Goal: Information Seeking & Learning: Check status

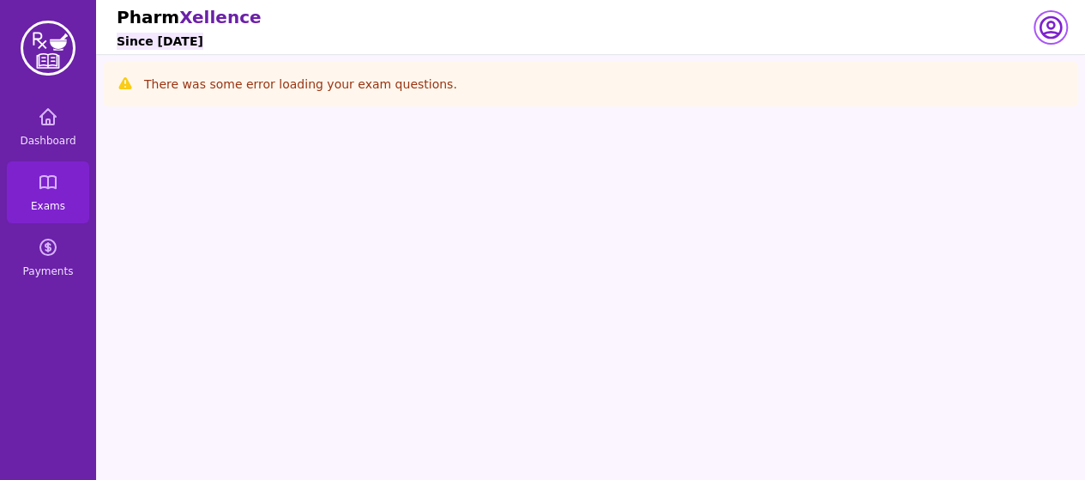
click at [1060, 28] on icon "button" at bounding box center [1051, 27] width 21 height 21
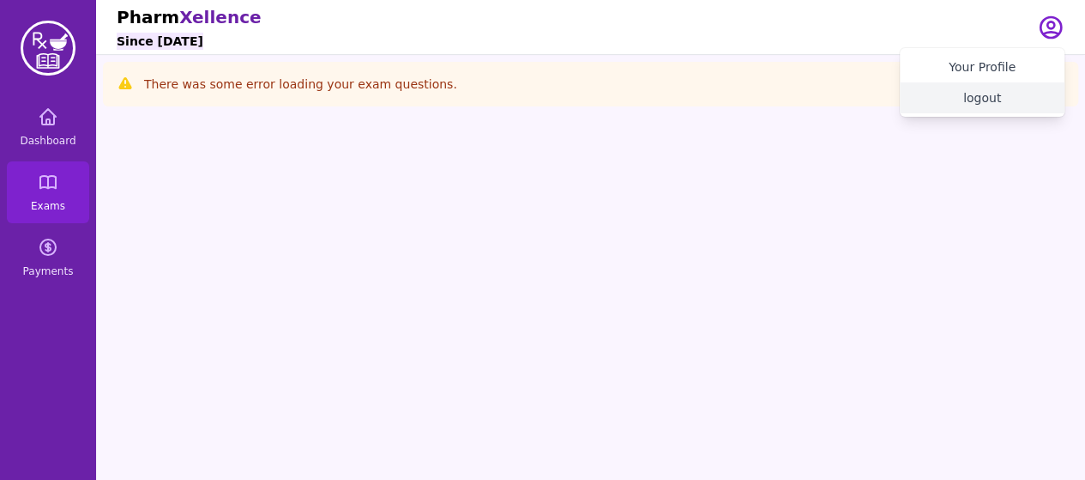
click at [973, 105] on button "logout" at bounding box center [982, 97] width 165 height 31
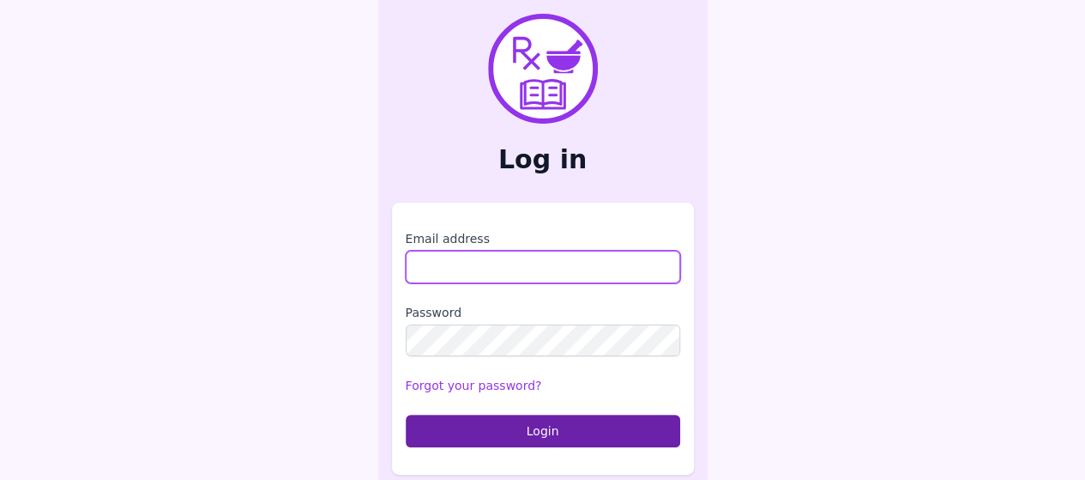
type input "**********"
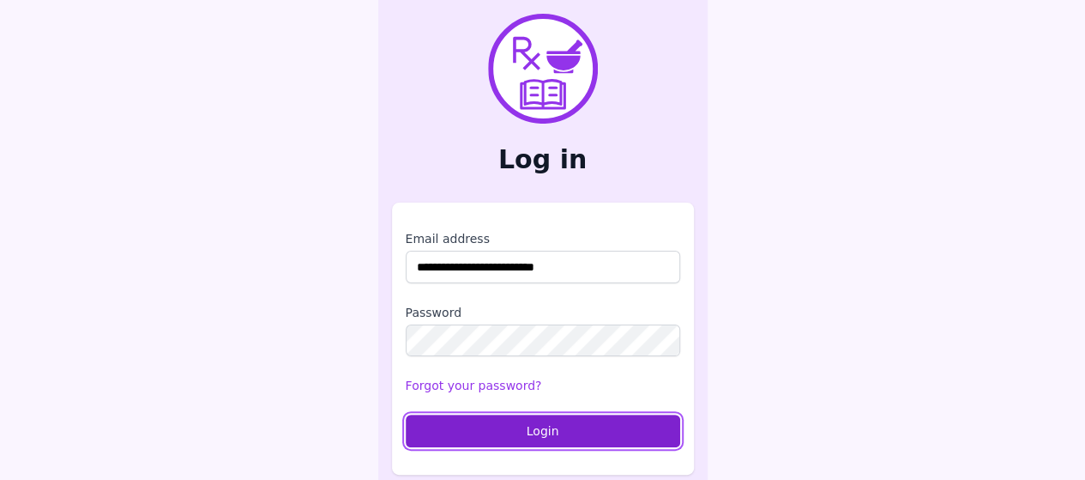
click at [542, 426] on button "Login" at bounding box center [543, 430] width 275 height 33
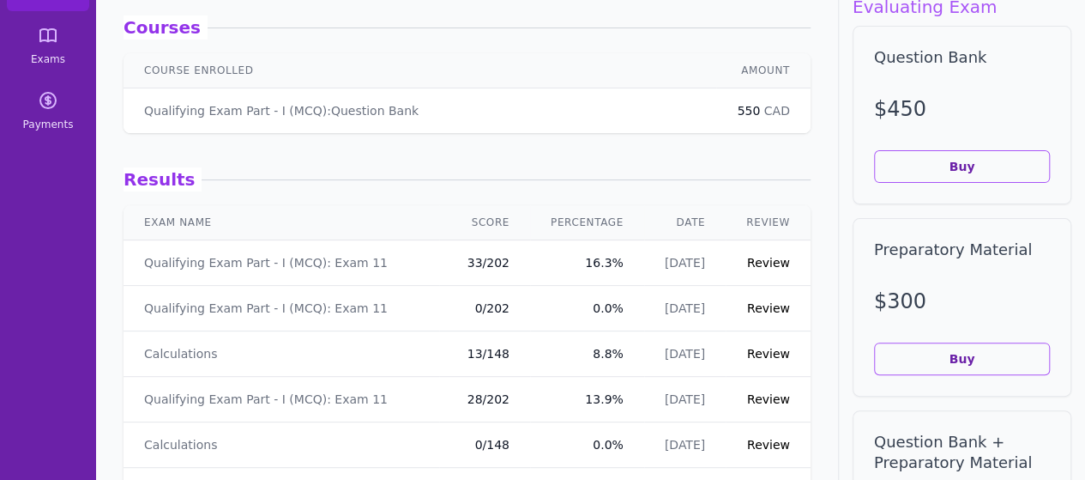
scroll to position [158, 0]
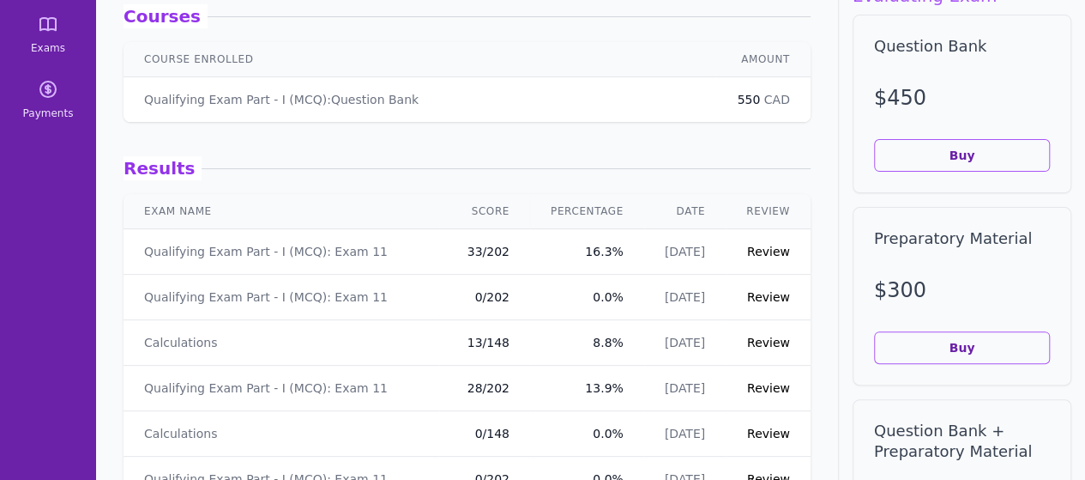
click at [750, 253] on link "Review" at bounding box center [768, 252] width 43 height 14
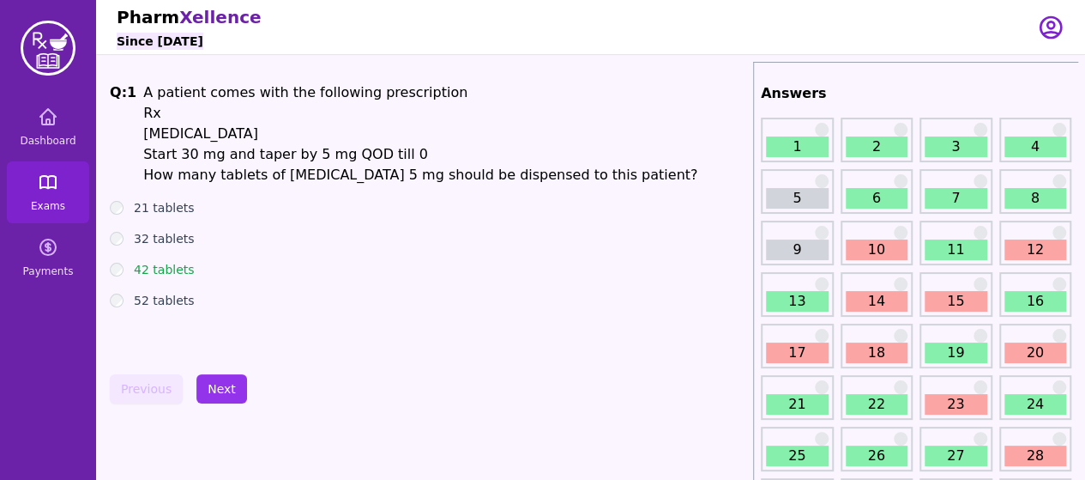
click at [50, 190] on icon at bounding box center [48, 182] width 21 height 21
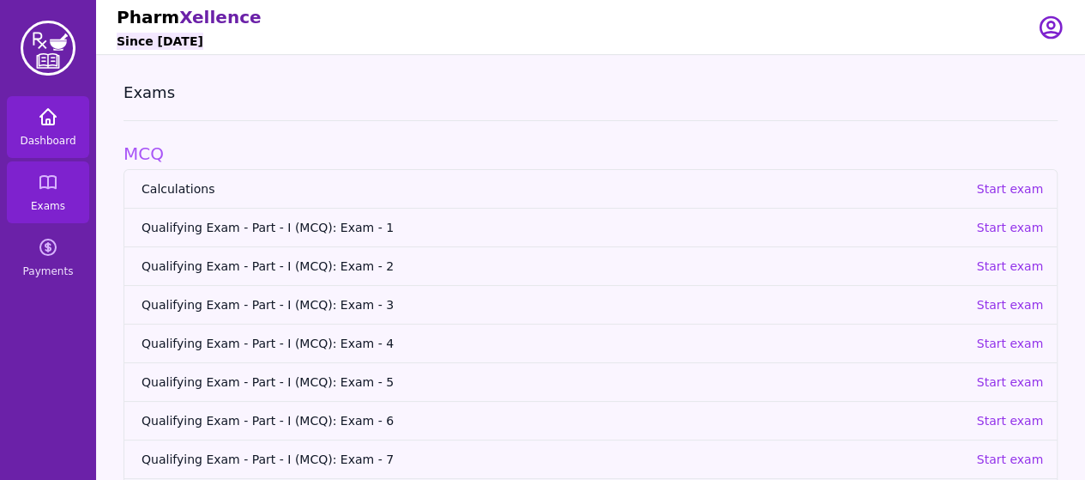
click at [63, 142] on span "Dashboard" at bounding box center [48, 141] width 56 height 14
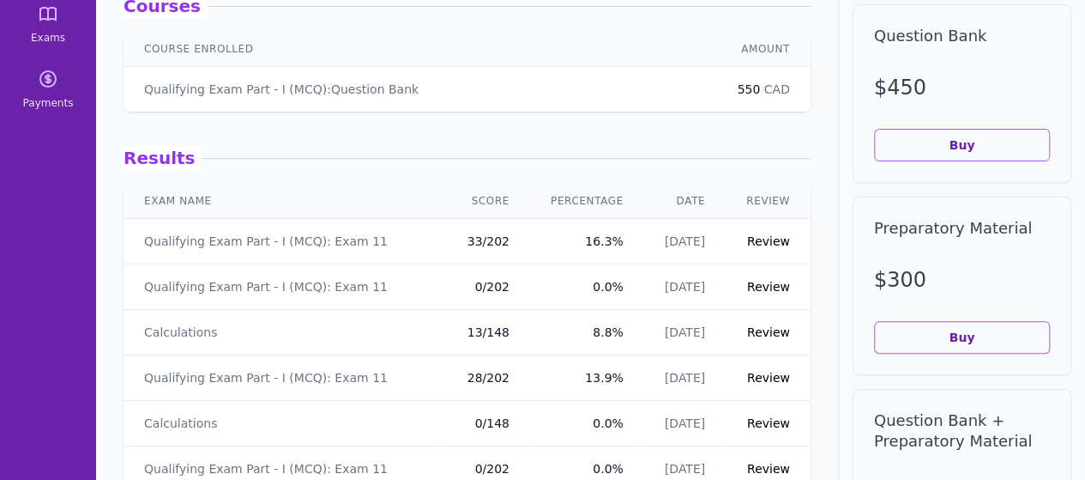
click at [753, 372] on link "Review" at bounding box center [768, 378] width 43 height 14
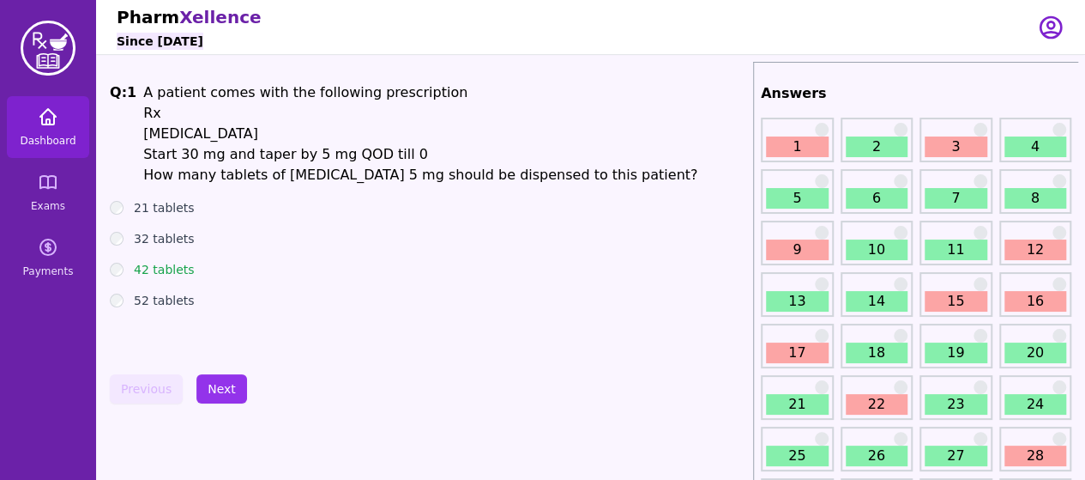
click at [51, 131] on link "Dashboard" at bounding box center [48, 127] width 82 height 62
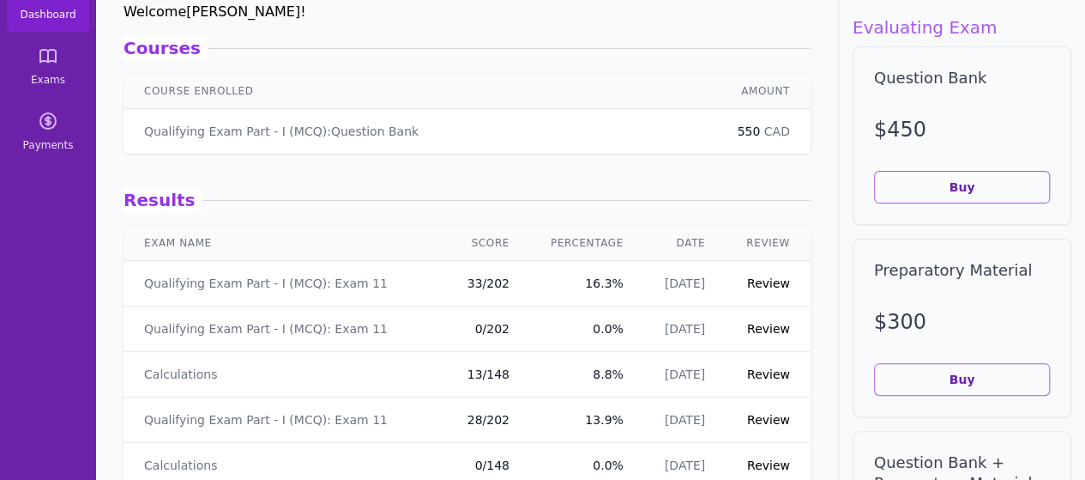
scroll to position [127, 0]
click at [747, 280] on link "Review" at bounding box center [768, 282] width 43 height 14
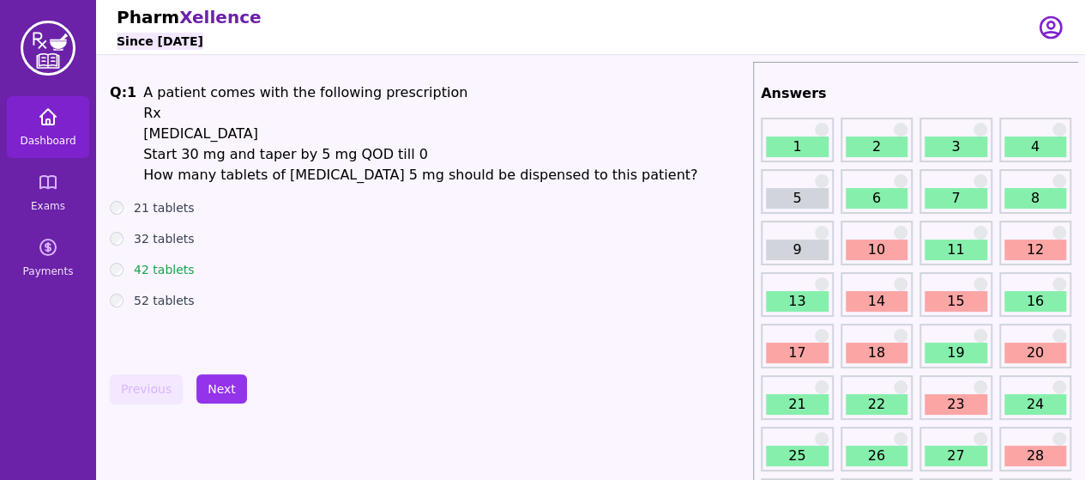
click at [45, 126] on icon at bounding box center [48, 116] width 21 height 21
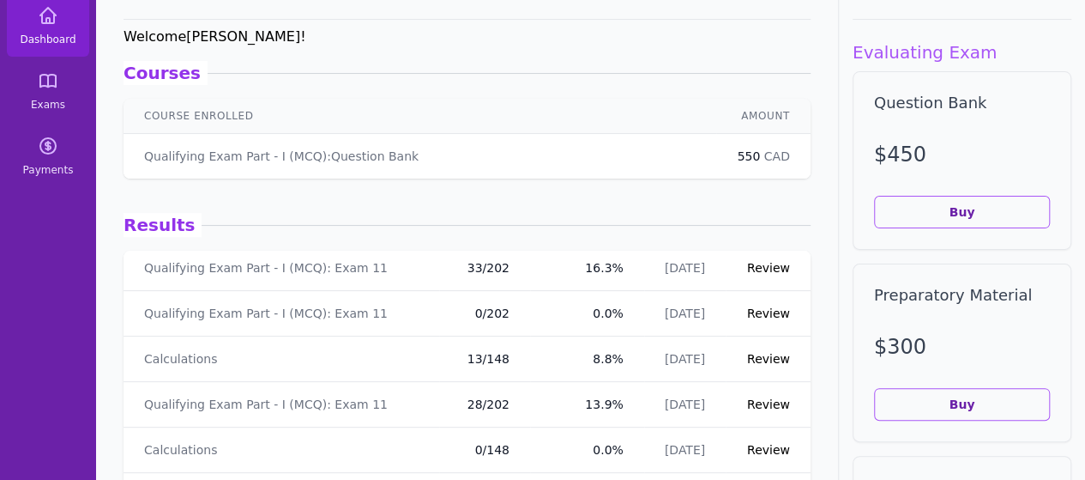
scroll to position [41, 0]
click at [756, 404] on link "Review" at bounding box center [768, 403] width 43 height 14
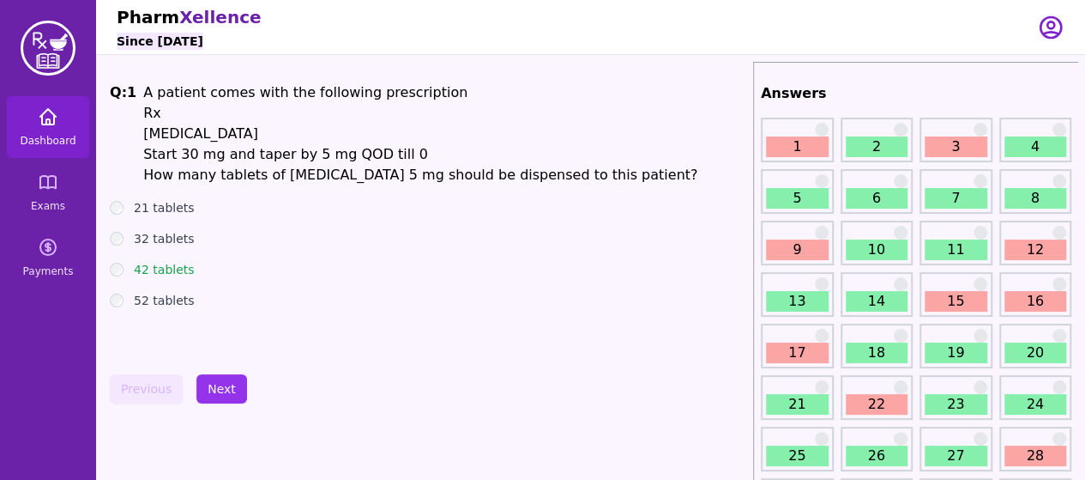
click at [66, 138] on span "Dashboard" at bounding box center [48, 141] width 56 height 14
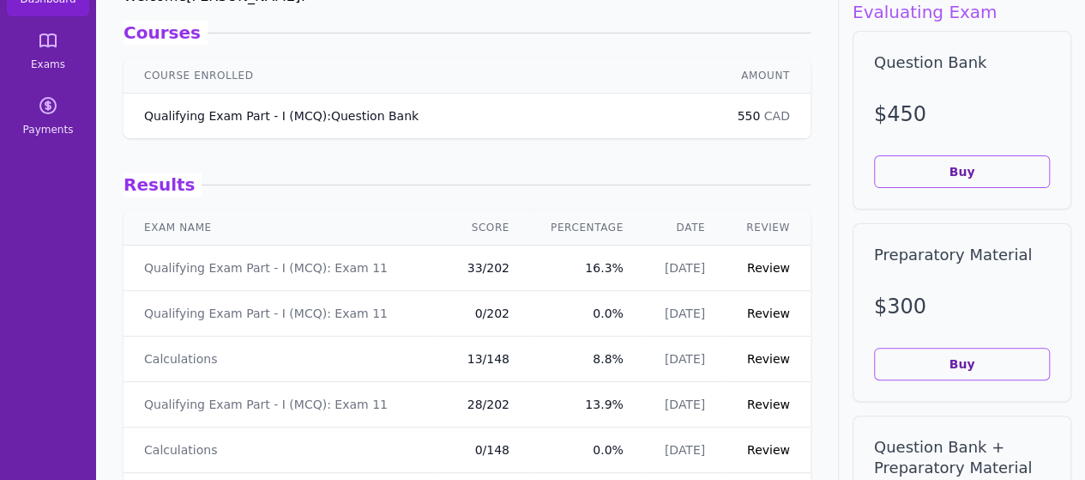
scroll to position [141, 0]
click at [752, 273] on link "Review" at bounding box center [768, 269] width 43 height 14
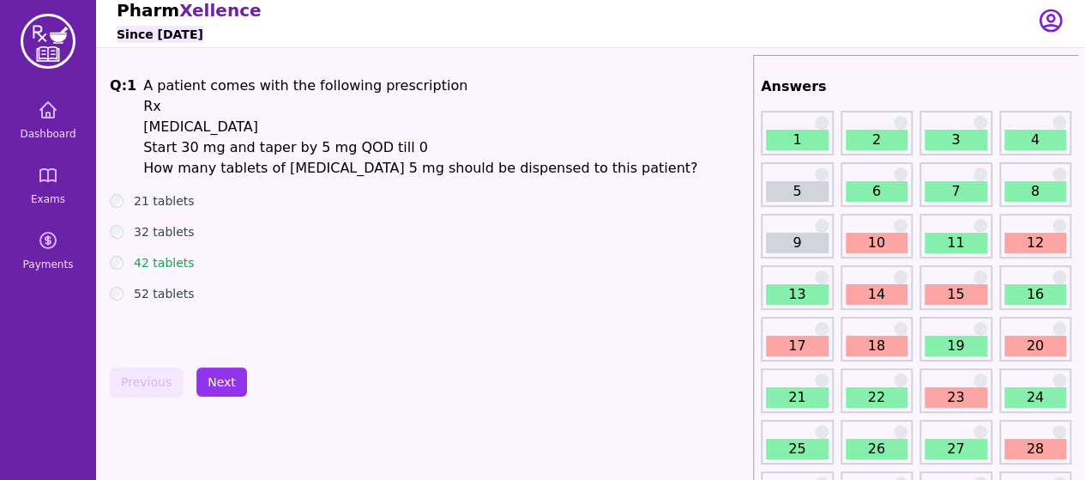
scroll to position [6, 0]
click at [951, 138] on link "3" at bounding box center [956, 140] width 63 height 21
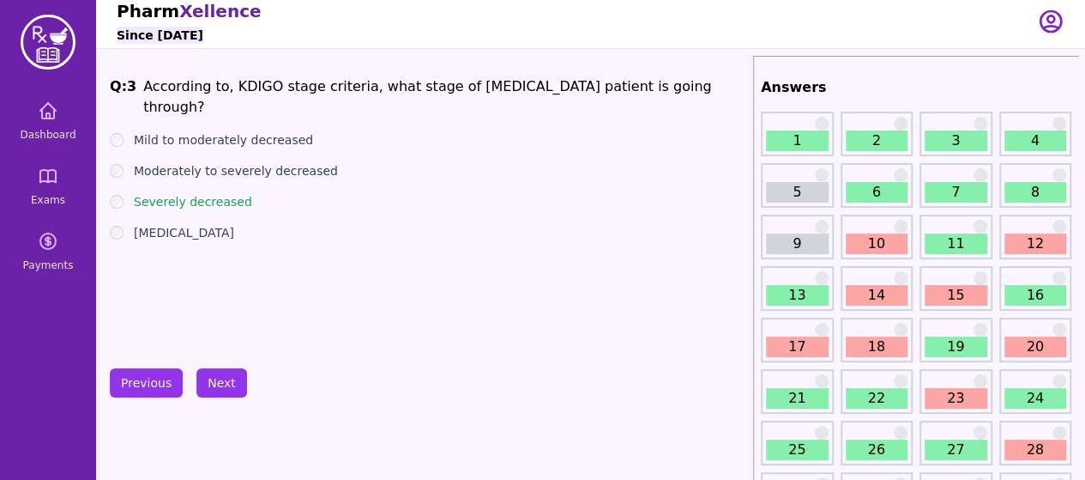
click at [806, 178] on div "5" at bounding box center [797, 185] width 73 height 45
click at [798, 184] on link "5" at bounding box center [797, 192] width 63 height 21
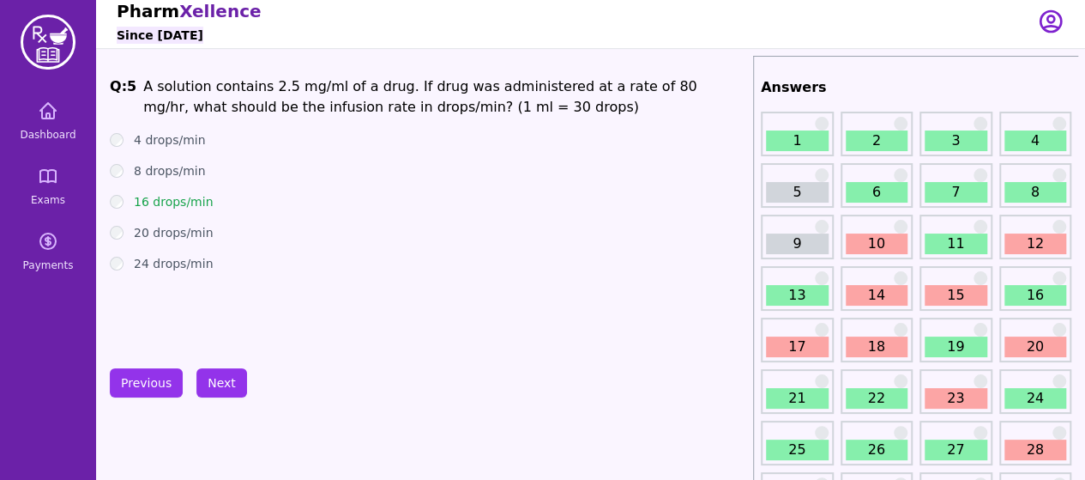
click at [788, 246] on link "9" at bounding box center [797, 243] width 63 height 21
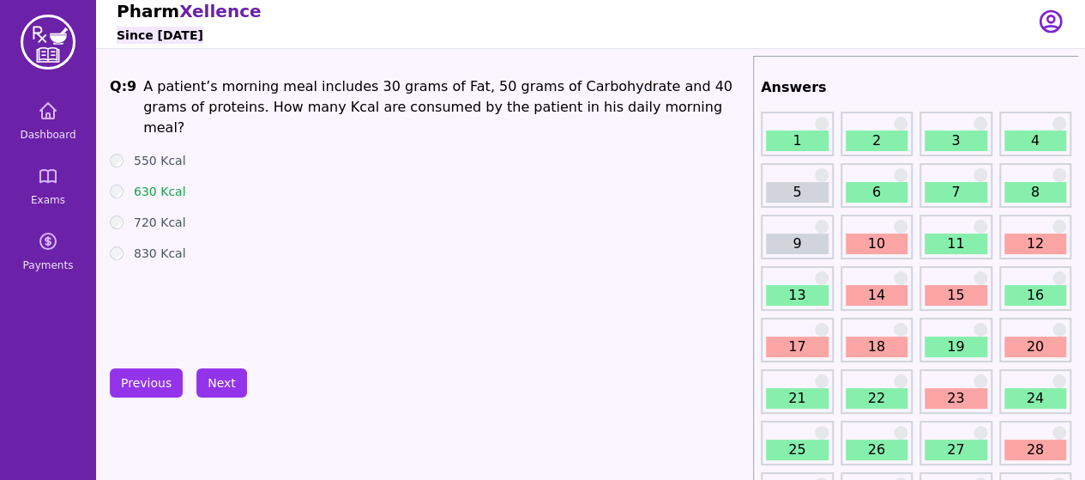
click at [885, 233] on link "10" at bounding box center [877, 243] width 63 height 21
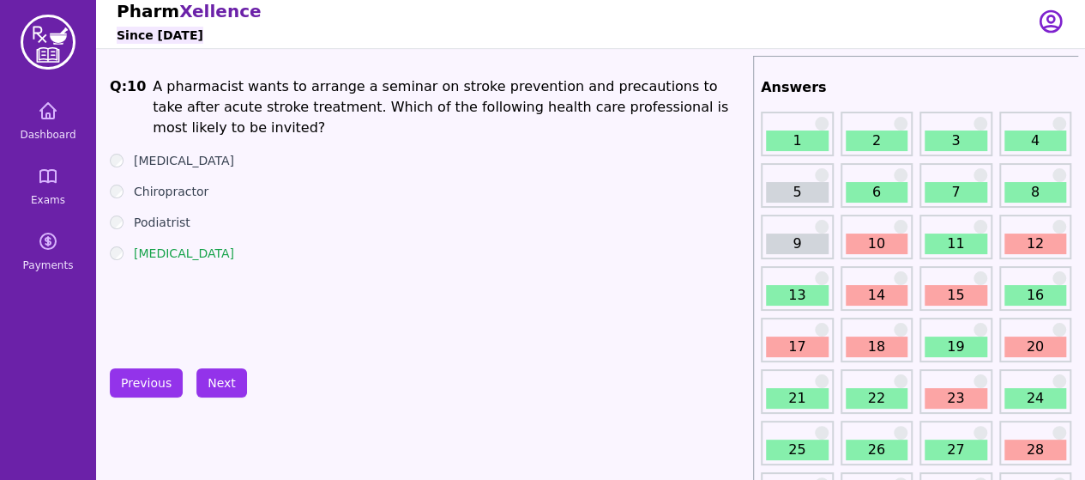
click at [865, 241] on link "10" at bounding box center [877, 243] width 63 height 21
click at [1026, 243] on link "12" at bounding box center [1036, 243] width 63 height 21
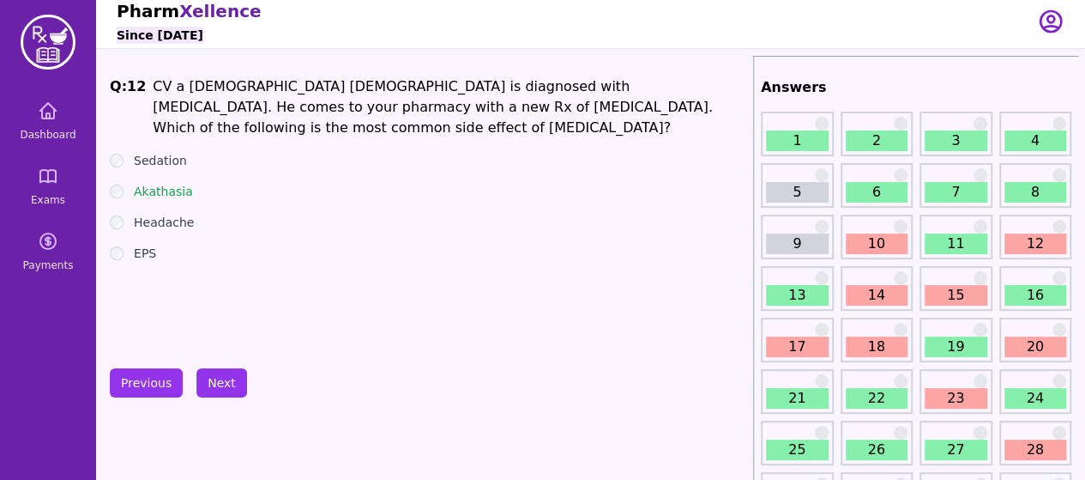
click at [527, 281] on div "Q: 12 CV a [DEMOGRAPHIC_DATA] [DEMOGRAPHIC_DATA] is diagnosed with [MEDICAL_DAT…" at bounding box center [428, 204] width 637 height 257
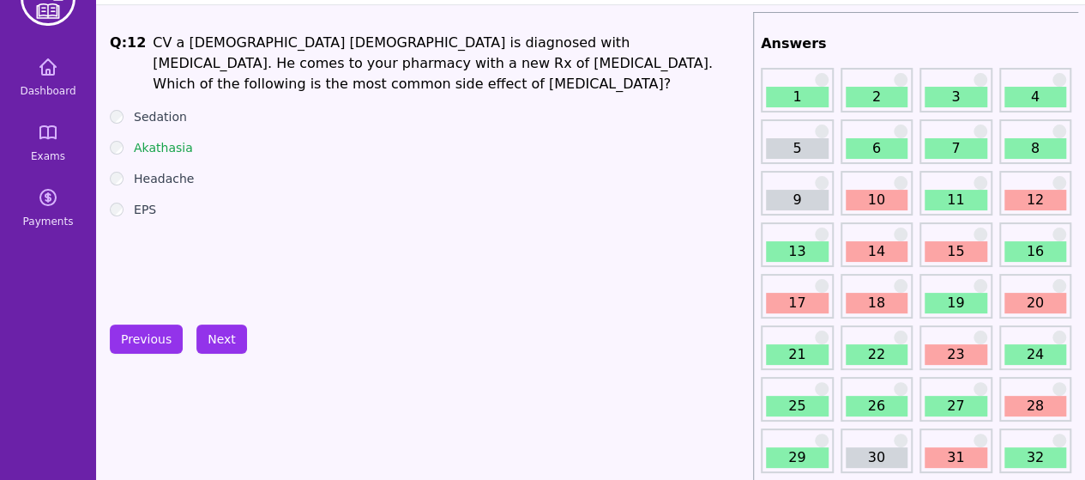
scroll to position [51, 0]
click at [867, 261] on div "14" at bounding box center [877, 243] width 73 height 45
click at [879, 240] on link "14" at bounding box center [877, 250] width 63 height 21
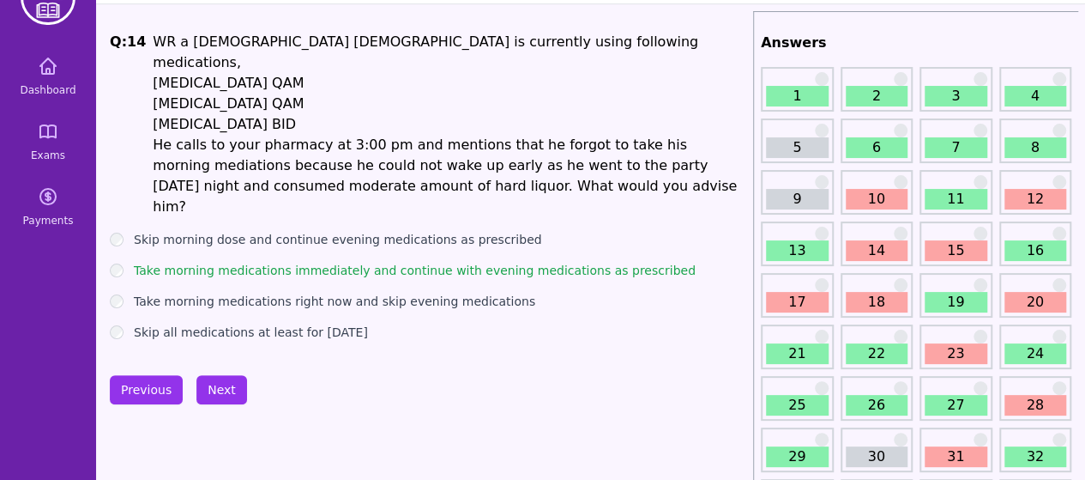
click at [947, 244] on link "15" at bounding box center [956, 250] width 63 height 21
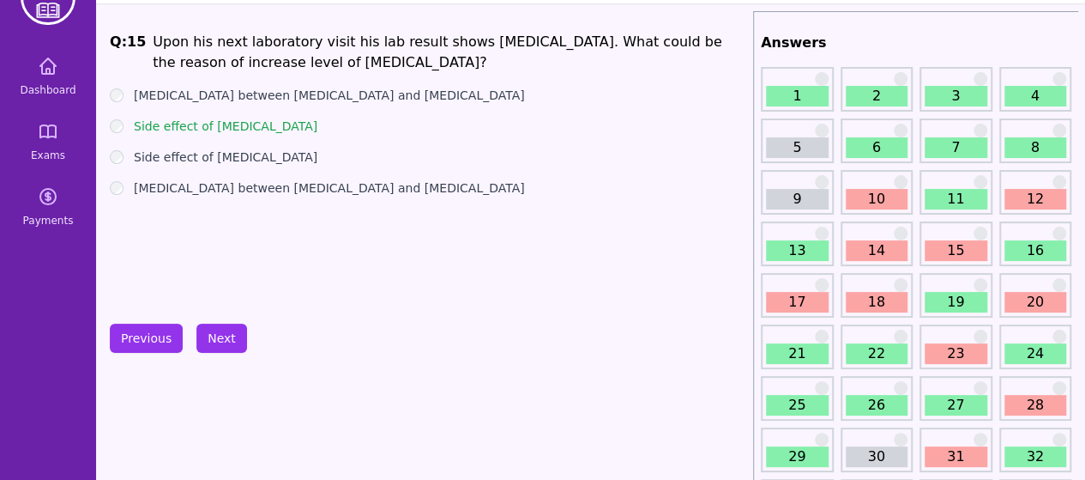
click at [1029, 239] on div "16" at bounding box center [1036, 243] width 73 height 45
click at [1024, 253] on link "16" at bounding box center [1036, 250] width 63 height 21
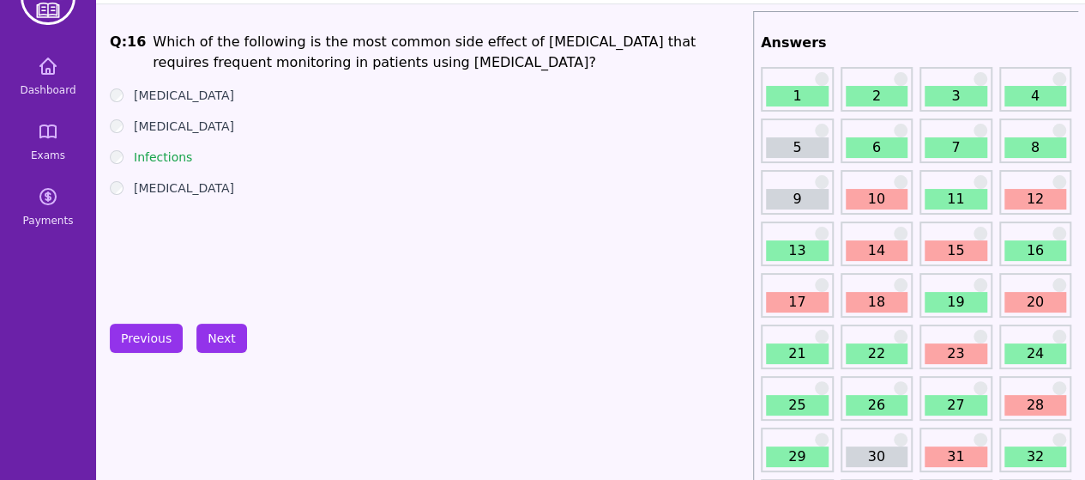
click at [783, 285] on div "17" at bounding box center [797, 295] width 73 height 45
click at [233, 346] on button "Next" at bounding box center [221, 337] width 51 height 29
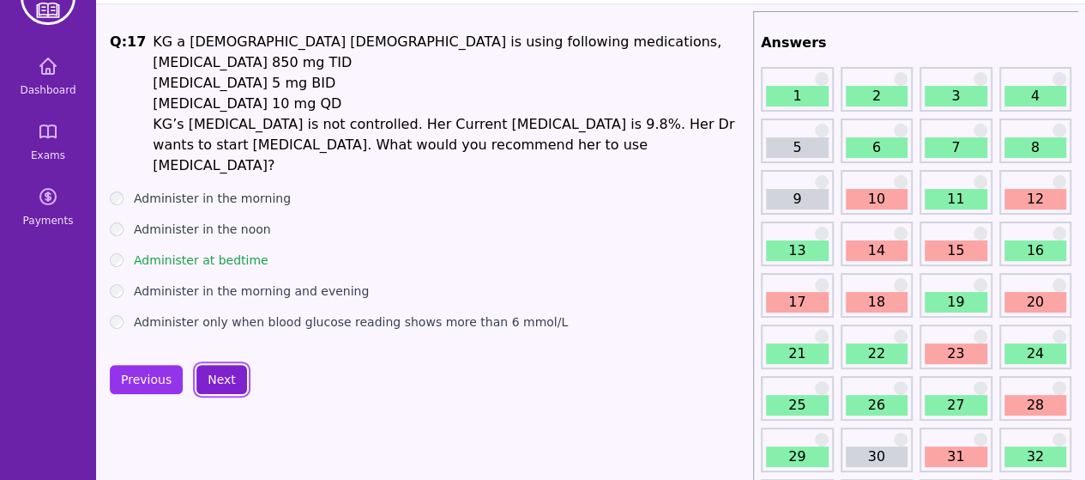
click at [229, 365] on button "Next" at bounding box center [221, 379] width 51 height 29
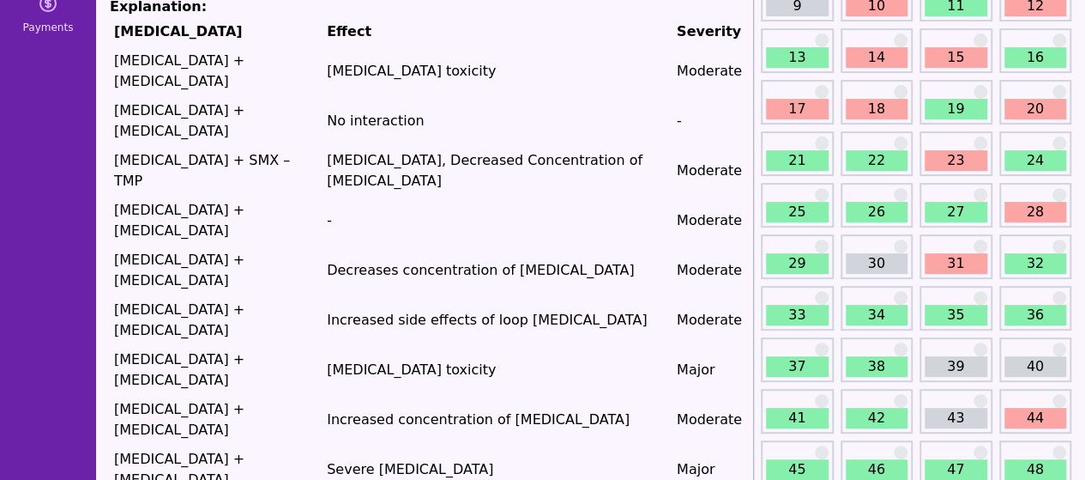
scroll to position [251, 0]
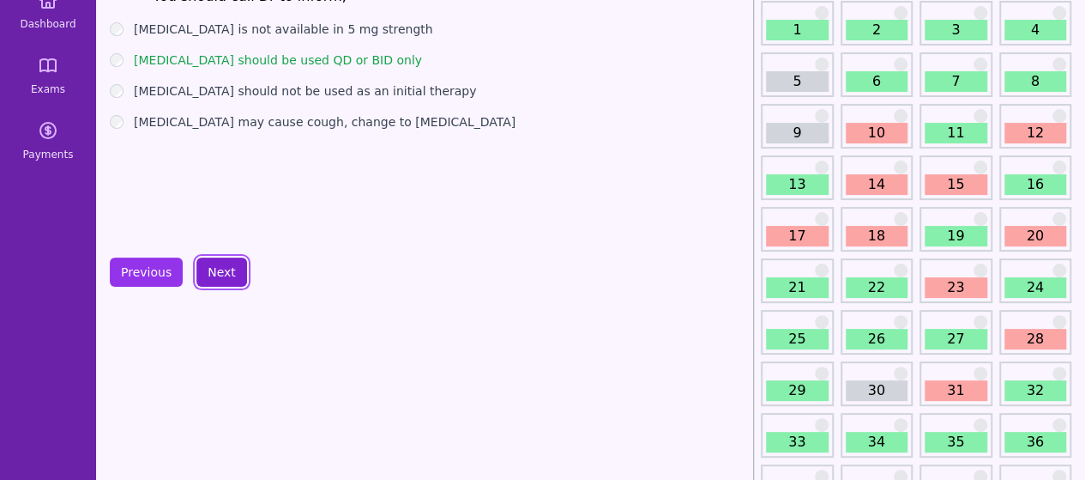
scroll to position [116, 0]
click at [1021, 230] on link "20" at bounding box center [1036, 237] width 63 height 21
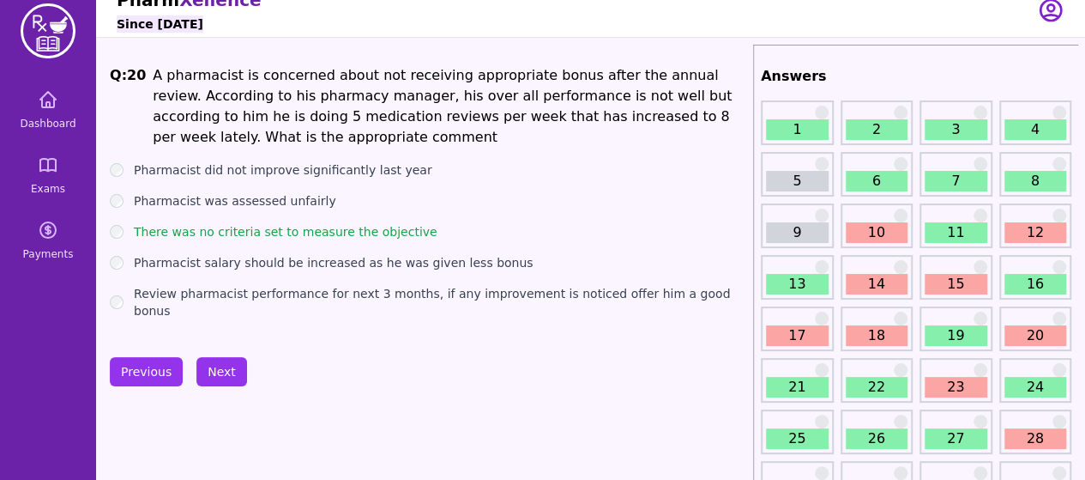
scroll to position [61, 0]
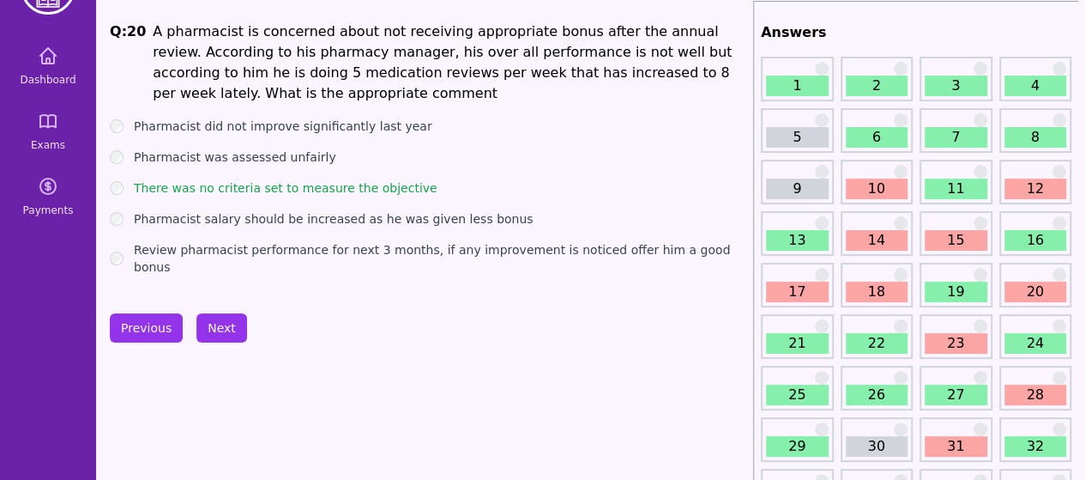
click at [956, 341] on link "23" at bounding box center [956, 343] width 63 height 21
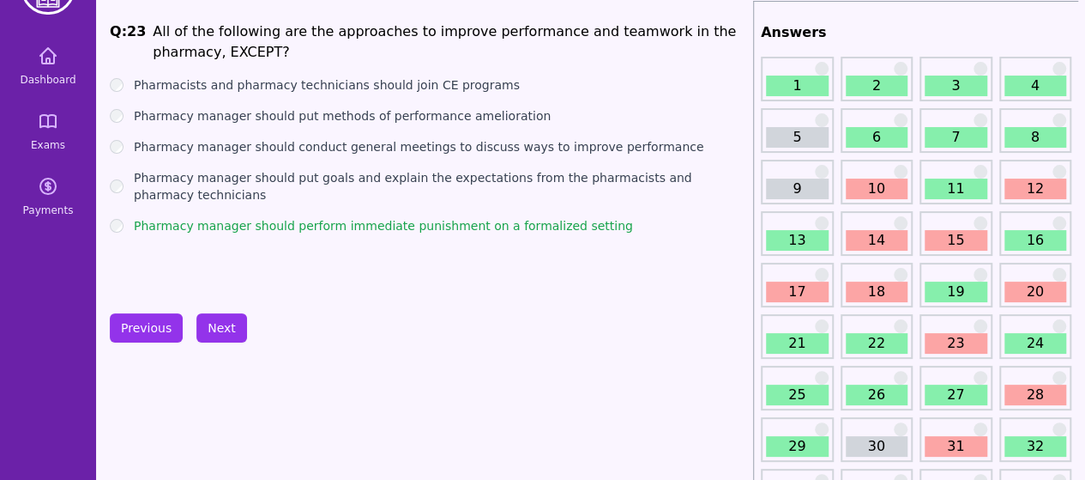
click at [565, 330] on div "Previous Next" at bounding box center [428, 327] width 637 height 29
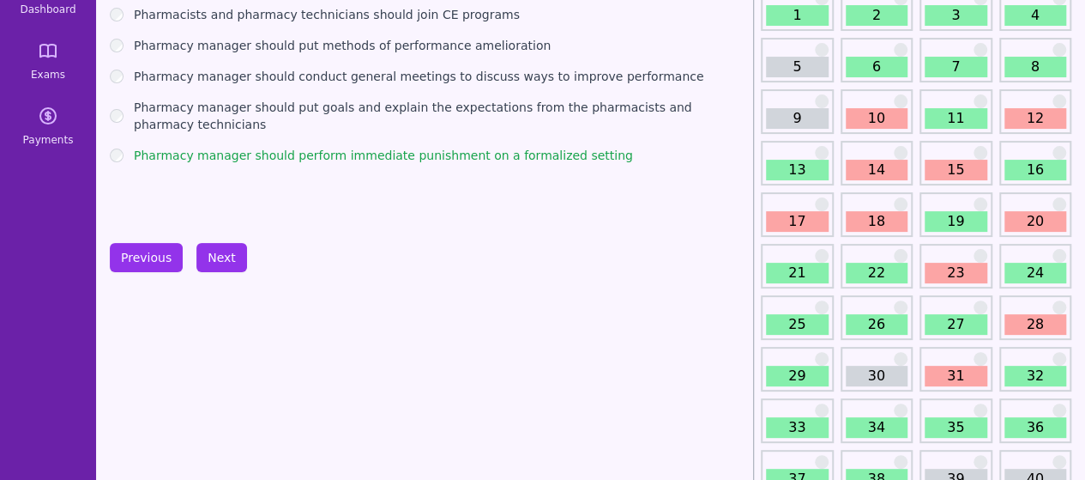
click at [873, 278] on link "22" at bounding box center [877, 273] width 63 height 21
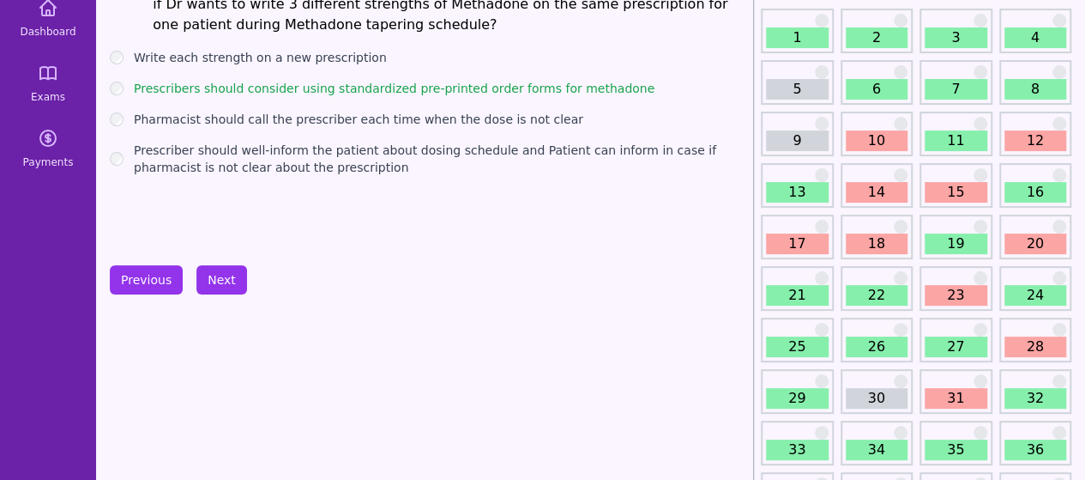
scroll to position [135, 0]
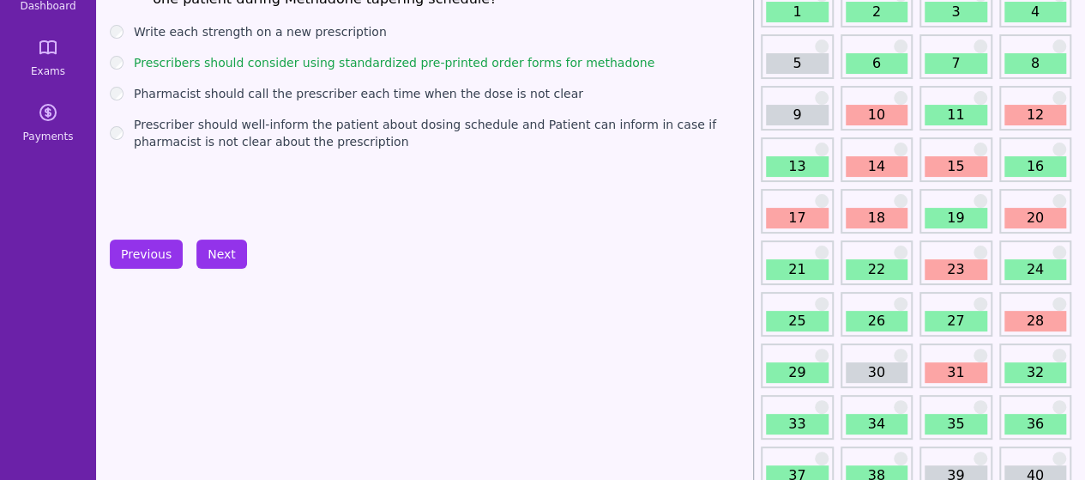
click at [956, 377] on link "31" at bounding box center [956, 372] width 63 height 21
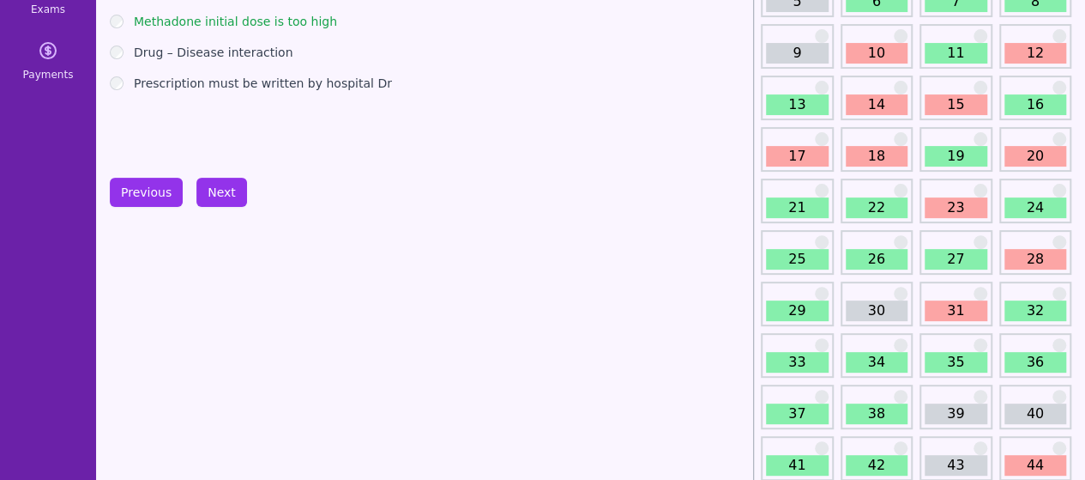
scroll to position [202, 0]
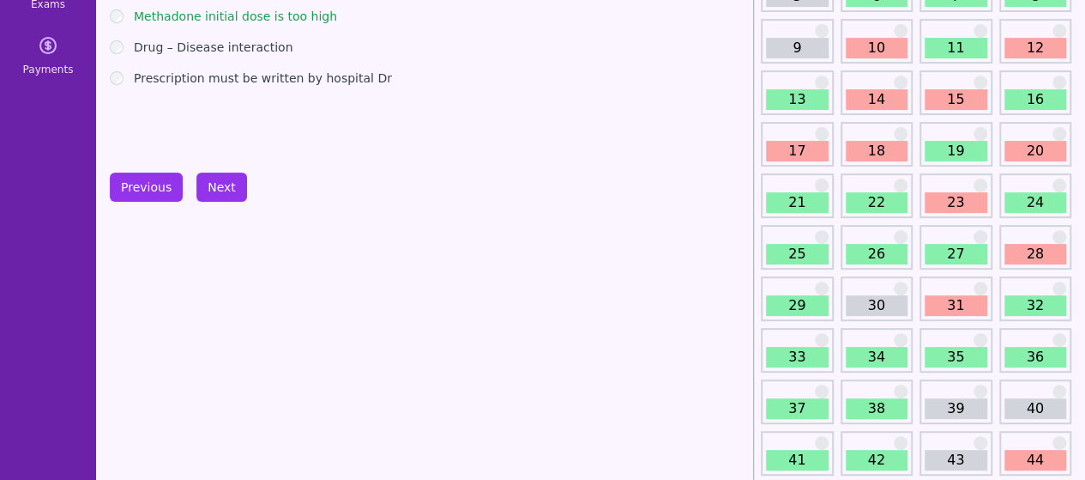
click at [1018, 301] on link "32" at bounding box center [1036, 305] width 63 height 21
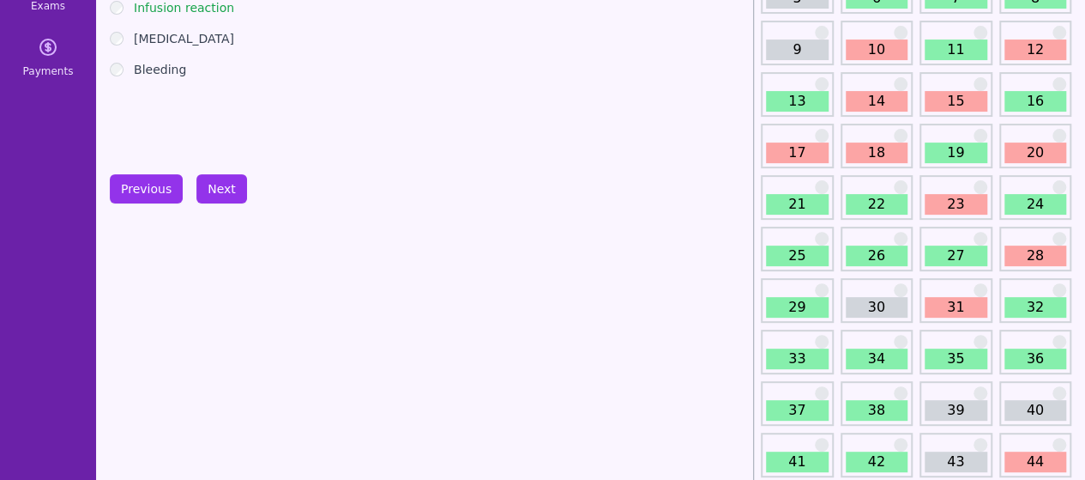
scroll to position [299, 0]
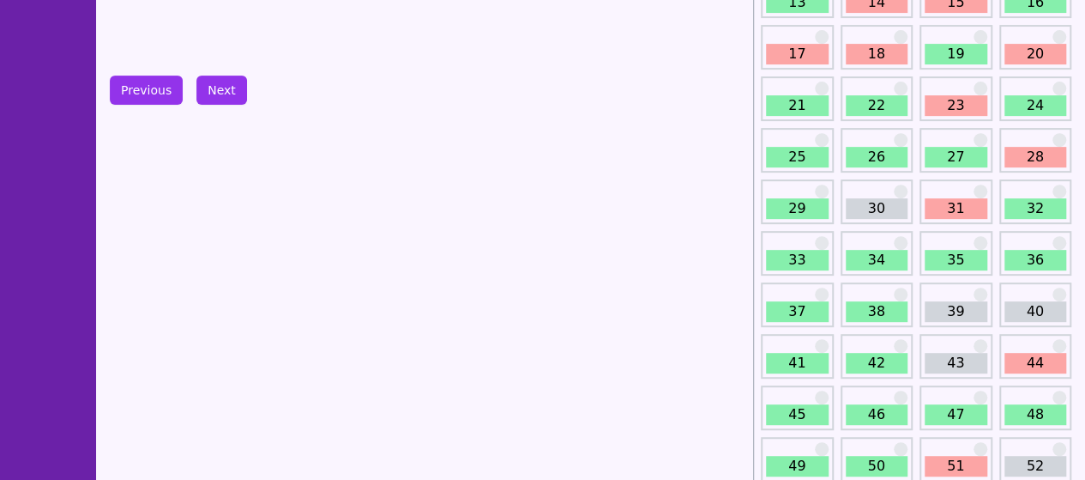
click at [971, 250] on link "35" at bounding box center [956, 260] width 63 height 21
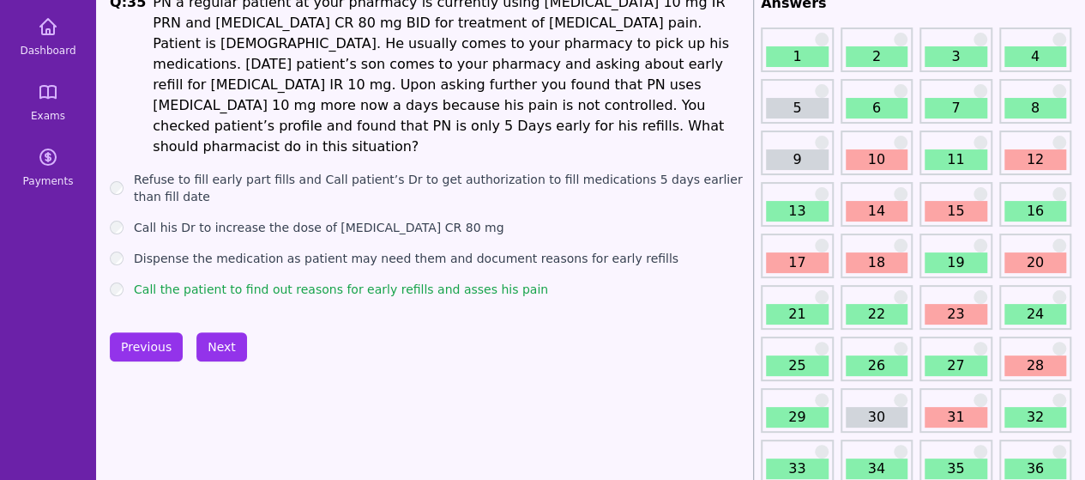
scroll to position [89, 0]
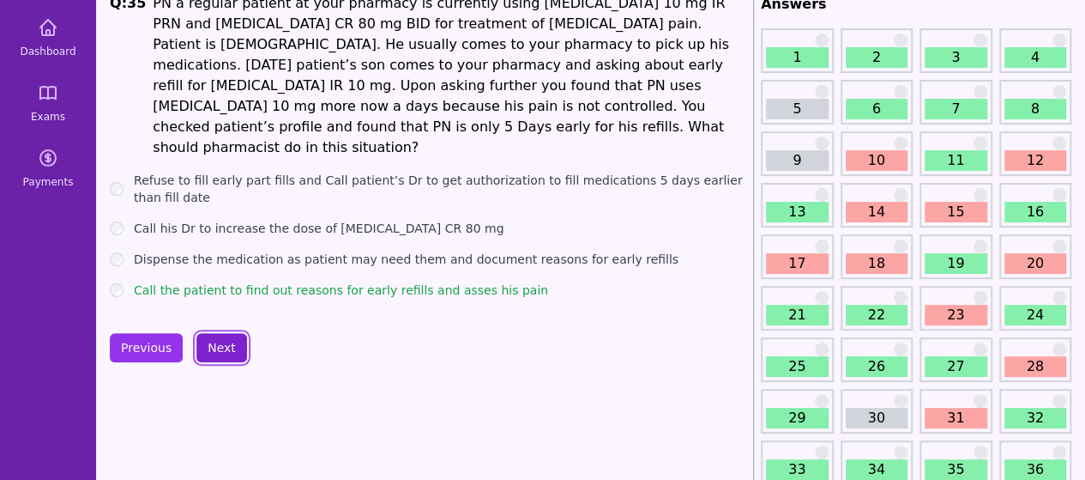
click at [225, 333] on button "Next" at bounding box center [221, 347] width 51 height 29
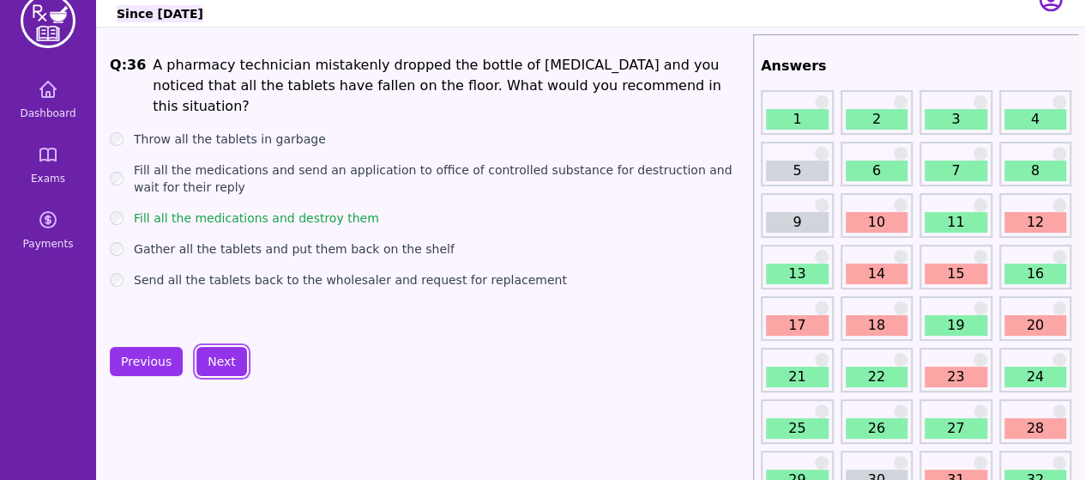
scroll to position [28, 0]
click at [215, 353] on button "Next" at bounding box center [221, 360] width 51 height 29
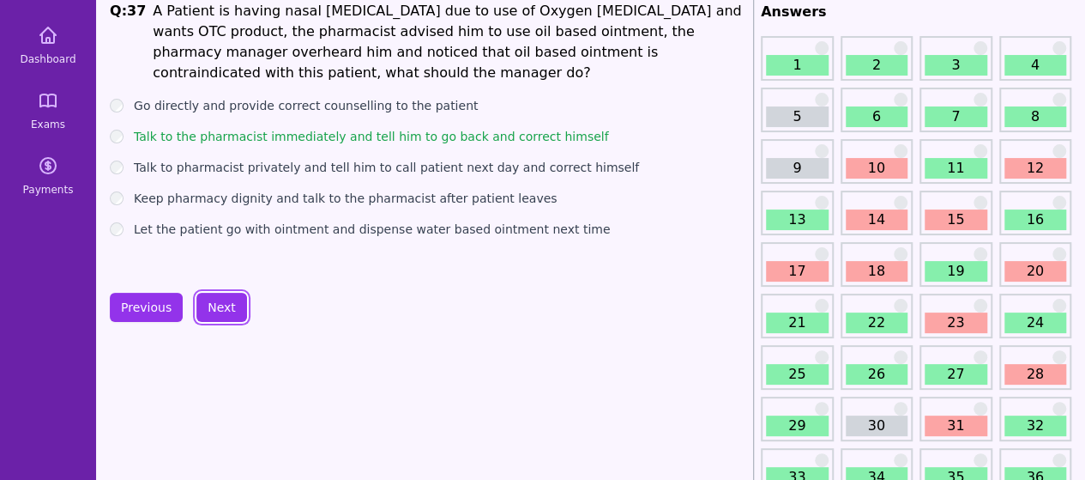
scroll to position [82, 0]
click at [215, 310] on button "Next" at bounding box center [221, 306] width 51 height 29
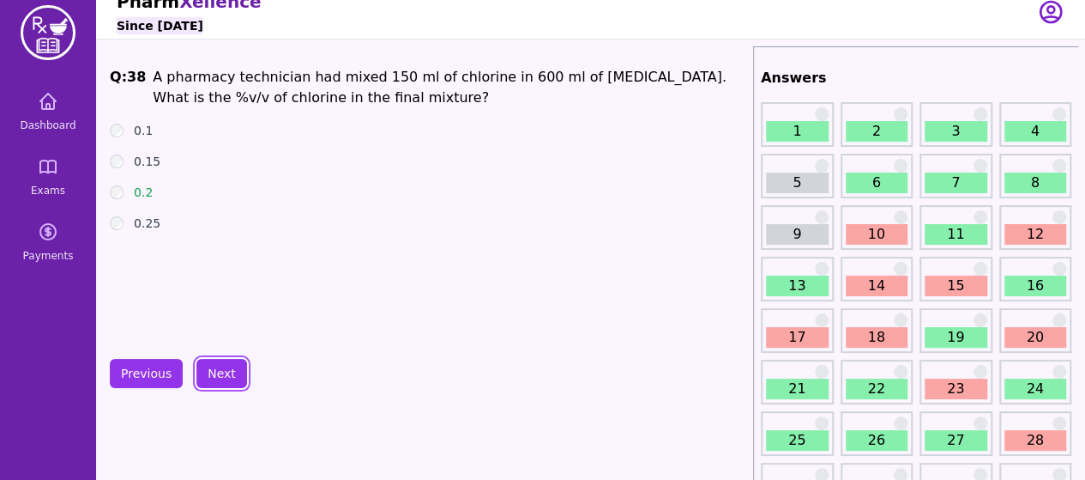
scroll to position [12, 0]
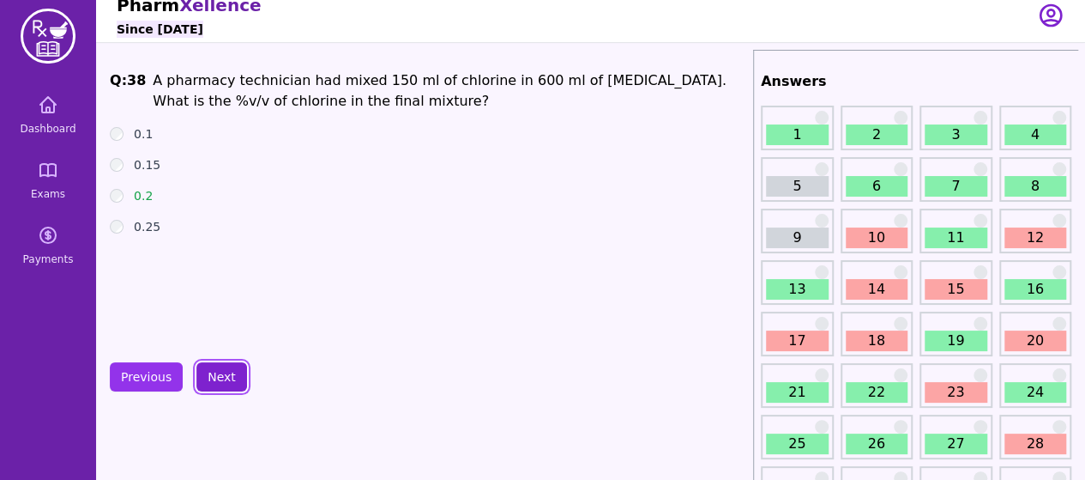
click at [223, 376] on button "Next" at bounding box center [221, 376] width 51 height 29
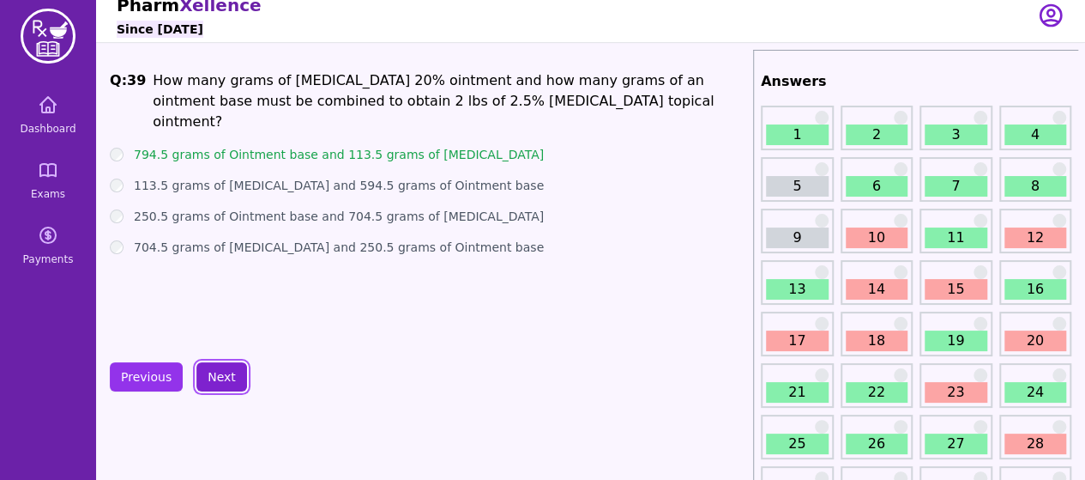
click at [223, 376] on button "Next" at bounding box center [221, 376] width 51 height 29
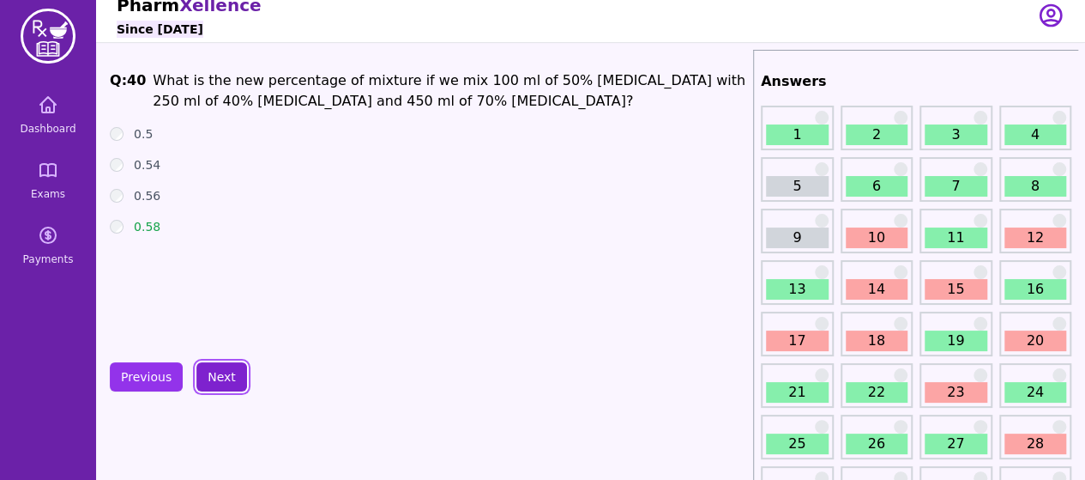
click at [223, 376] on button "Next" at bounding box center [221, 376] width 51 height 29
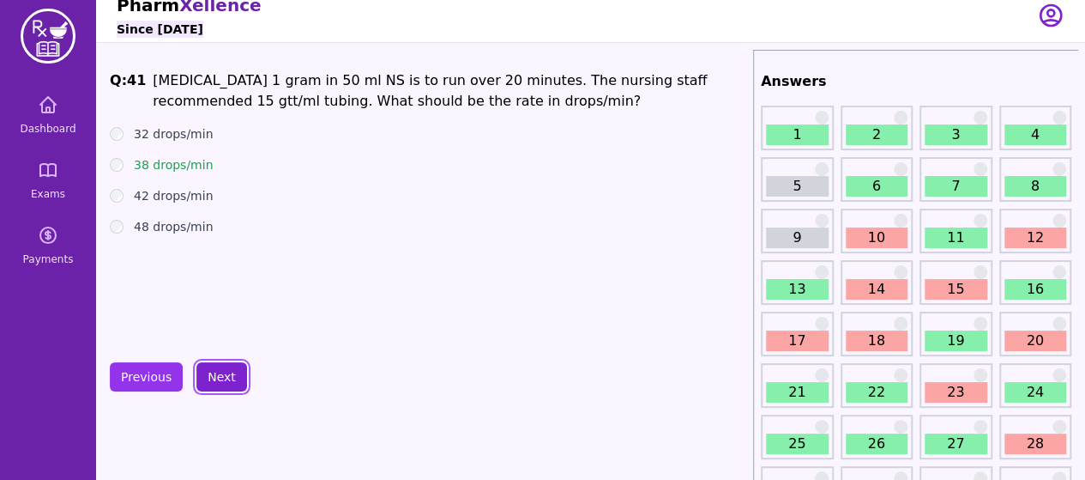
click at [223, 376] on button "Next" at bounding box center [221, 376] width 51 height 29
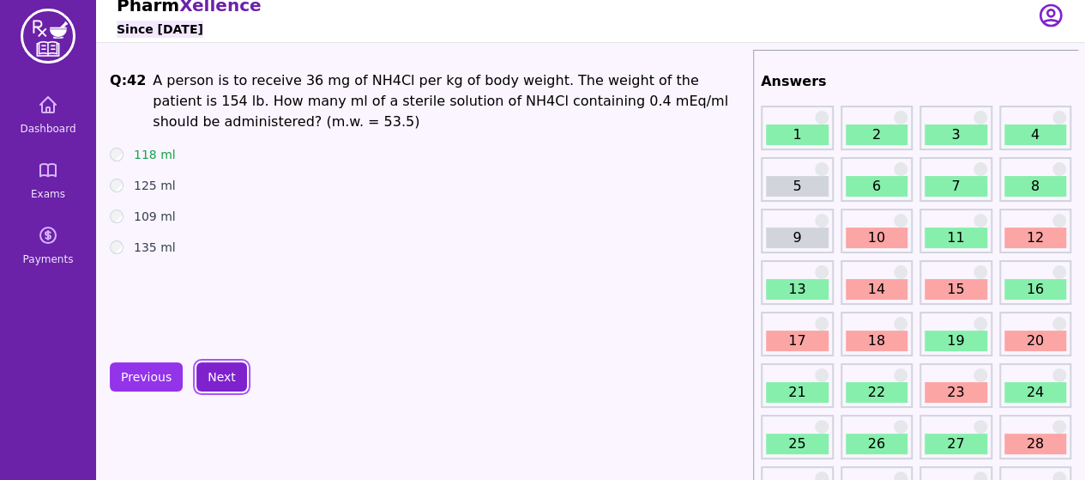
click at [223, 376] on button "Next" at bounding box center [221, 376] width 51 height 29
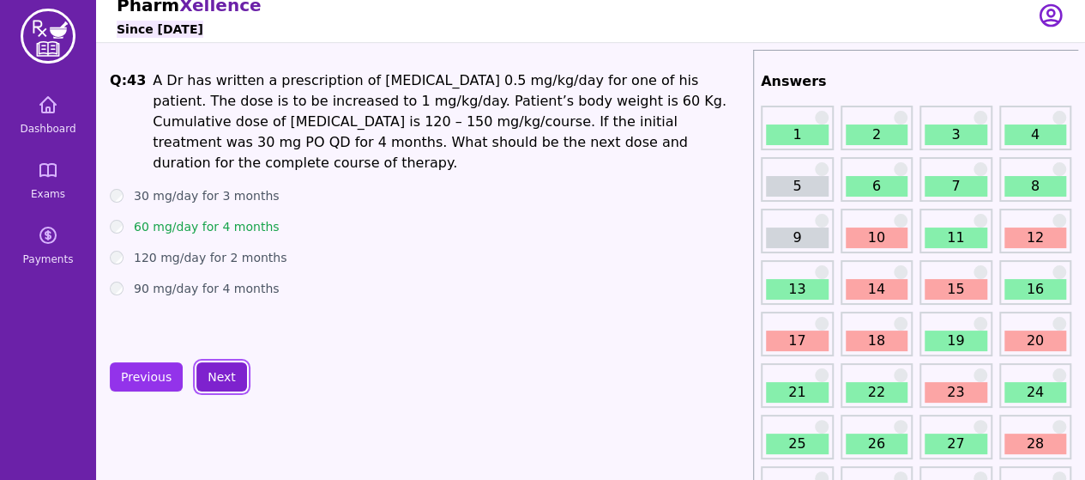
click at [223, 376] on button "Next" at bounding box center [221, 376] width 51 height 29
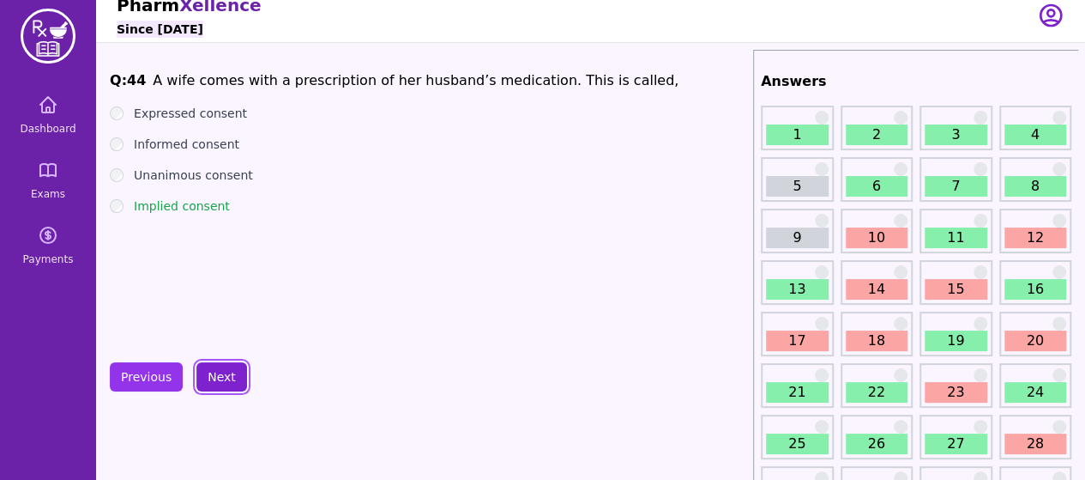
click at [223, 376] on button "Next" at bounding box center [221, 376] width 51 height 29
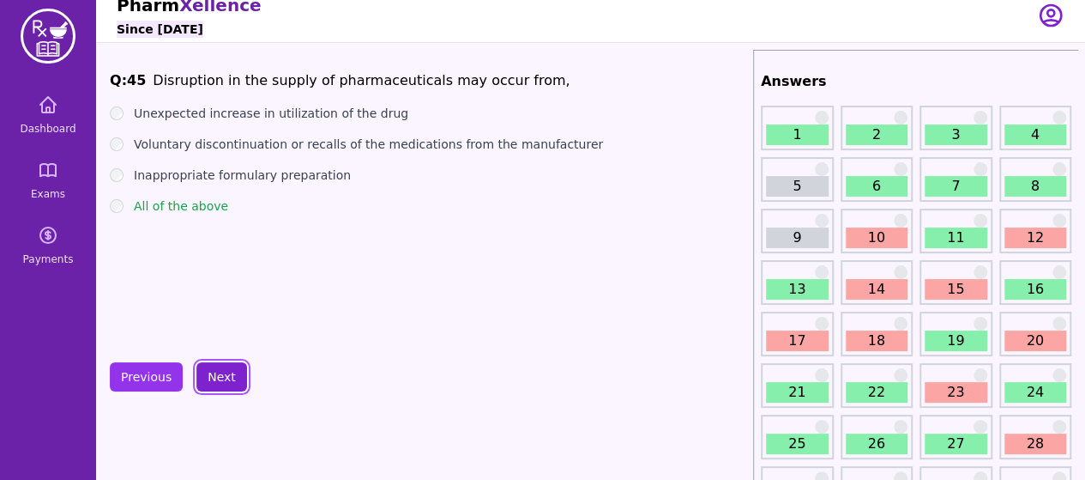
click at [223, 376] on button "Next" at bounding box center [221, 376] width 51 height 29
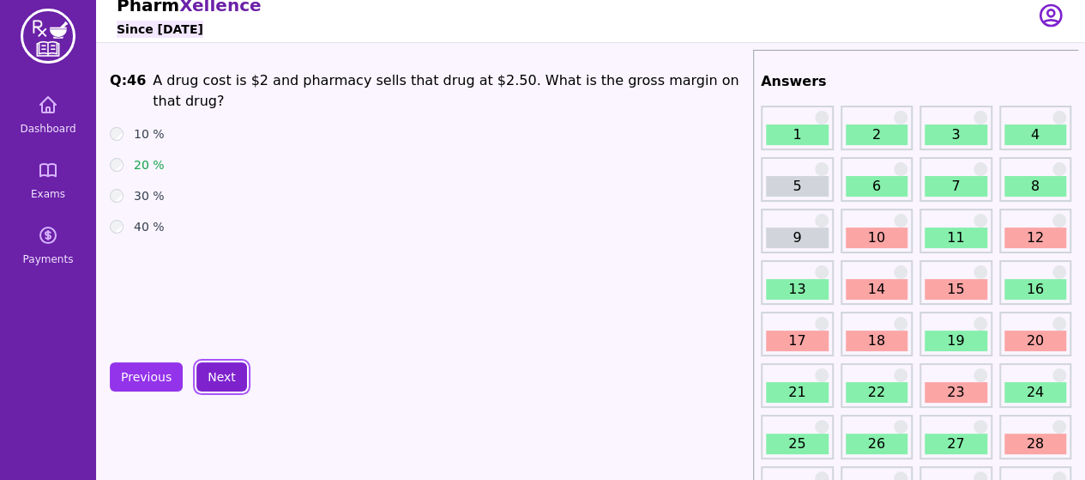
click at [223, 376] on button "Next" at bounding box center [221, 376] width 51 height 29
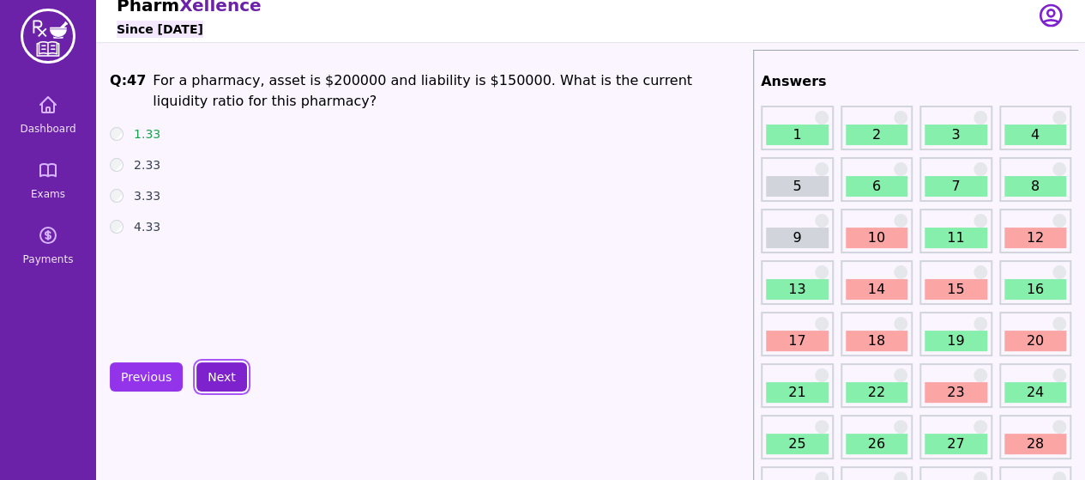
click at [223, 376] on button "Next" at bounding box center [221, 376] width 51 height 29
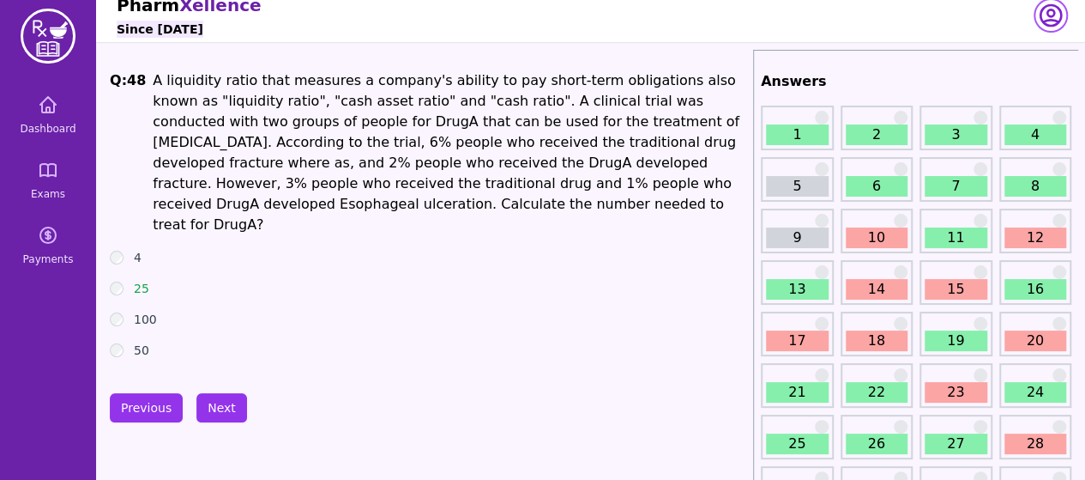
click at [1048, 10] on icon "button" at bounding box center [1051, 15] width 21 height 21
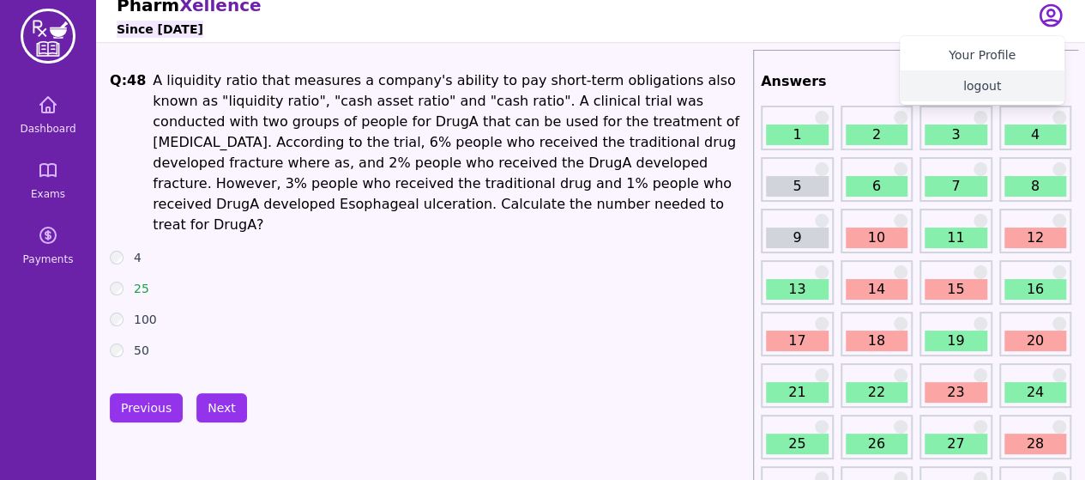
click at [957, 89] on button "logout" at bounding box center [982, 85] width 165 height 31
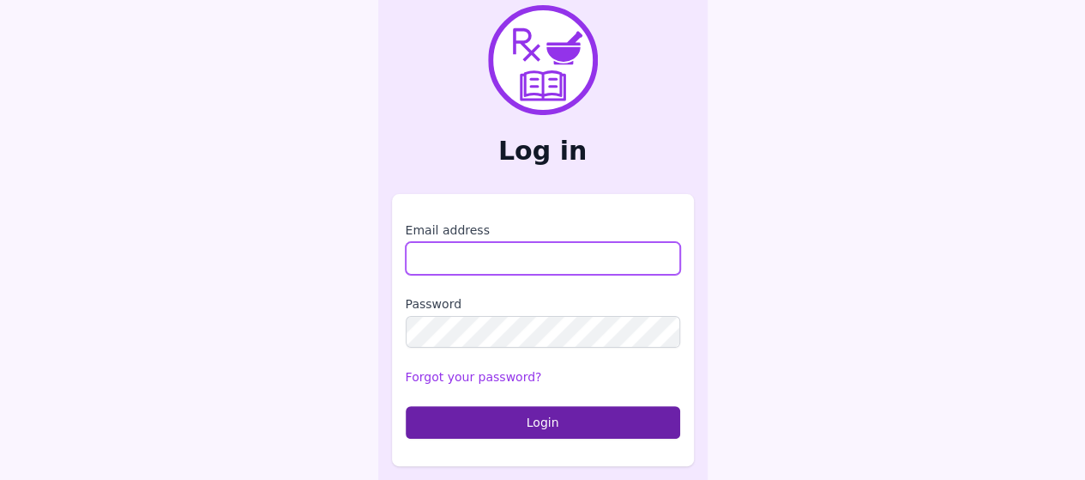
type input "**********"
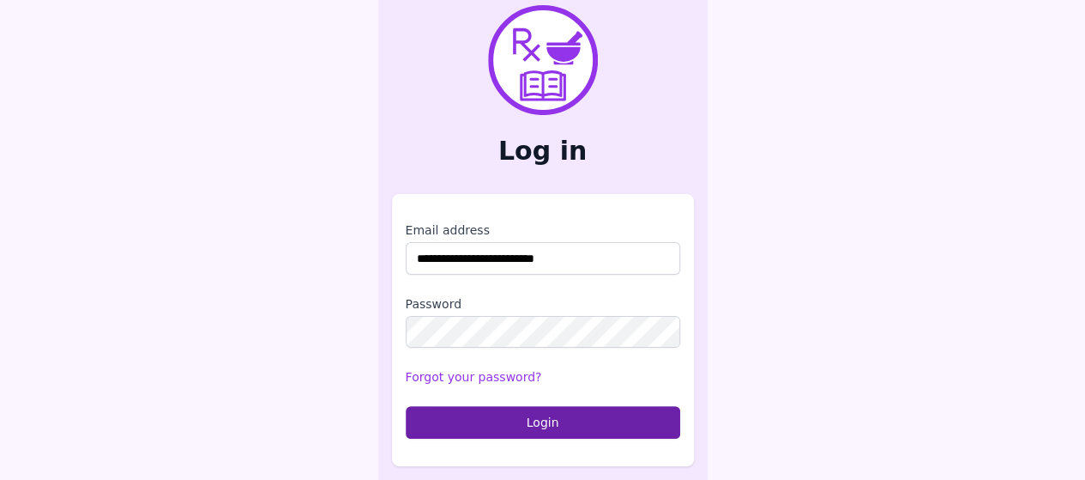
scroll to position [7, 0]
